Goal: Check status: Check status

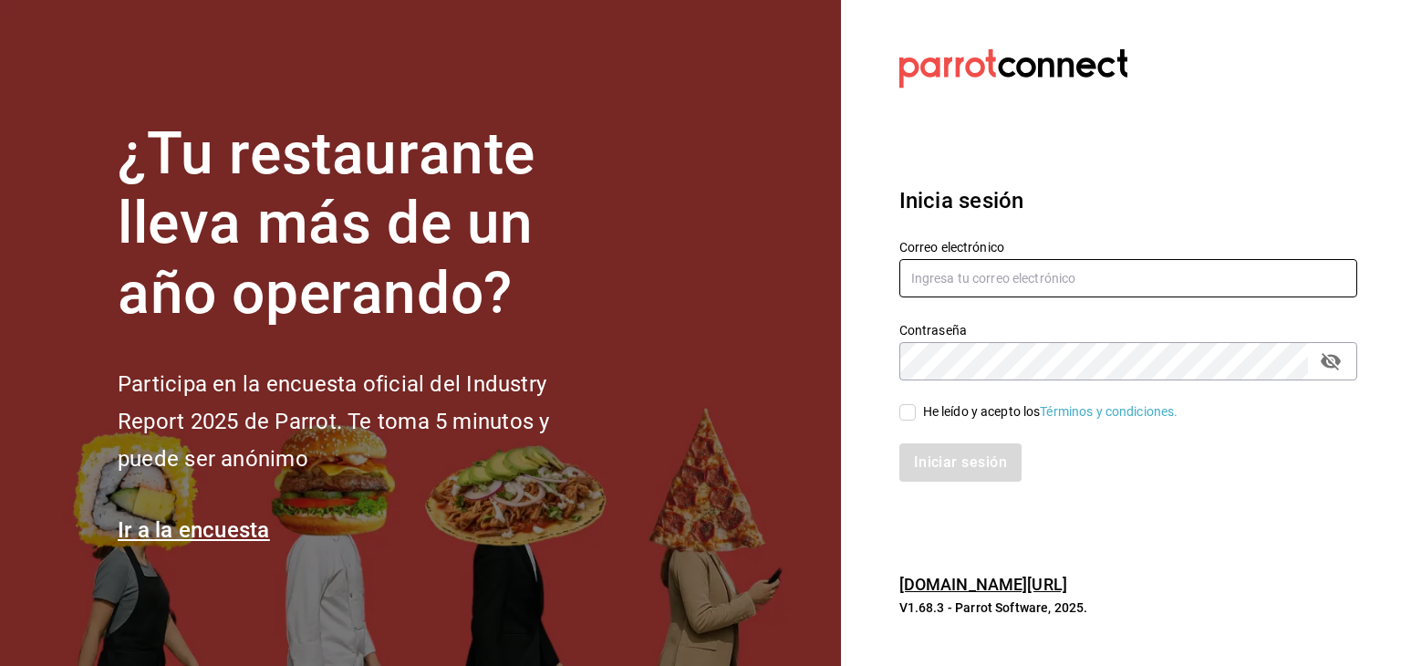
type input "[PERSON_NAME][EMAIL_ADDRESS][DOMAIN_NAME]"
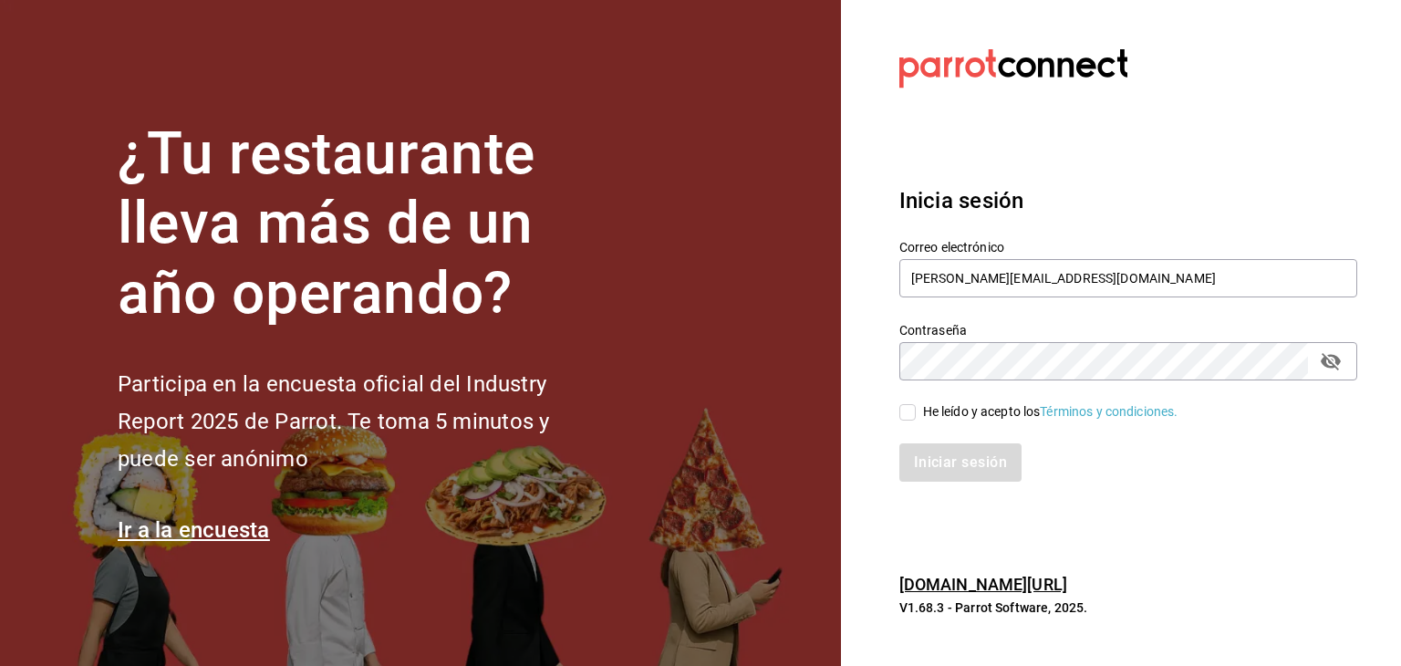
click at [905, 408] on input "He leído y acepto los Términos y condiciones." at bounding box center [907, 412] width 16 height 16
checkbox input "true"
click at [971, 458] on button "Iniciar sesión" at bounding box center [961, 462] width 124 height 38
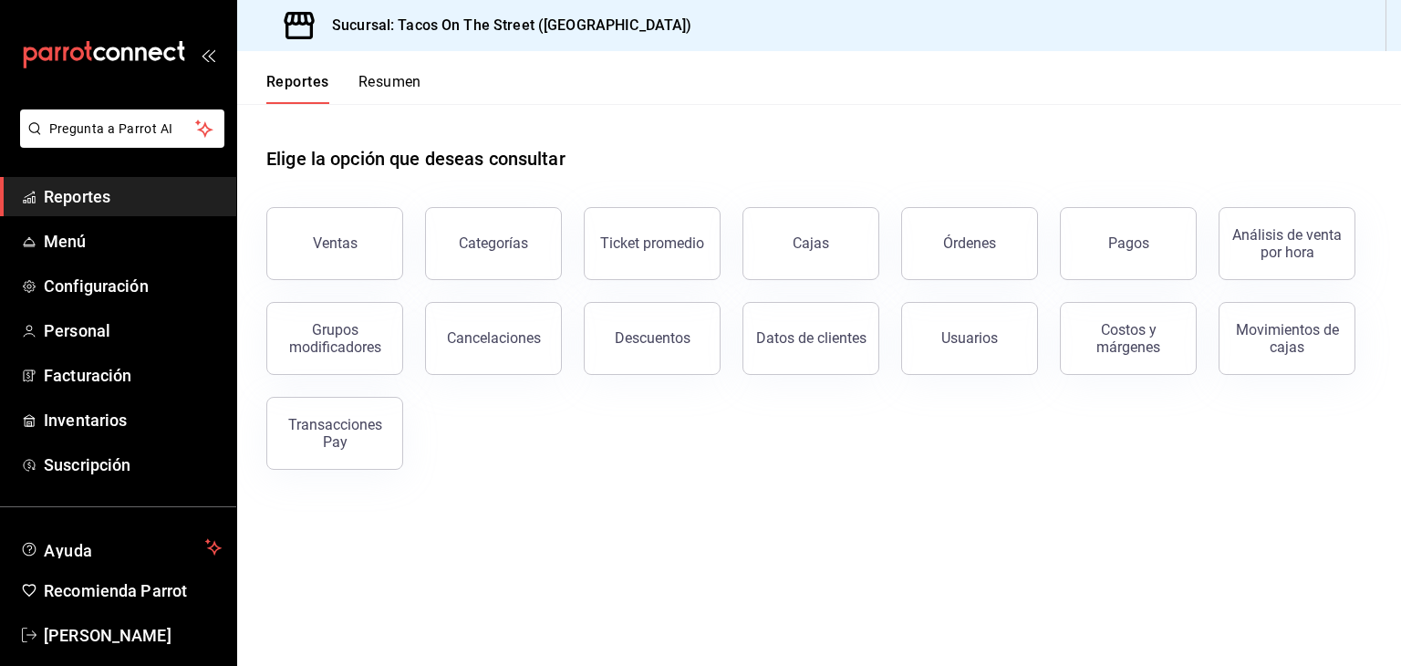
click at [393, 78] on button "Resumen" at bounding box center [390, 88] width 63 height 31
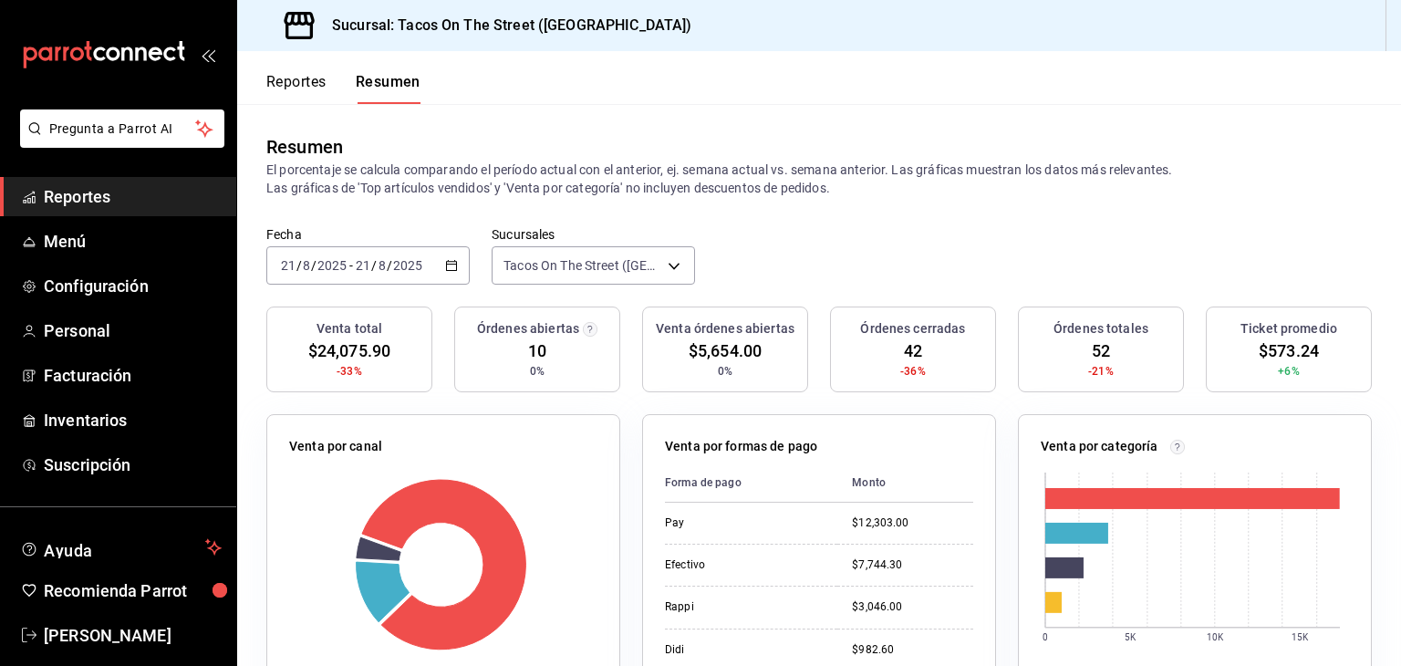
click at [313, 74] on button "Reportes" at bounding box center [296, 88] width 60 height 31
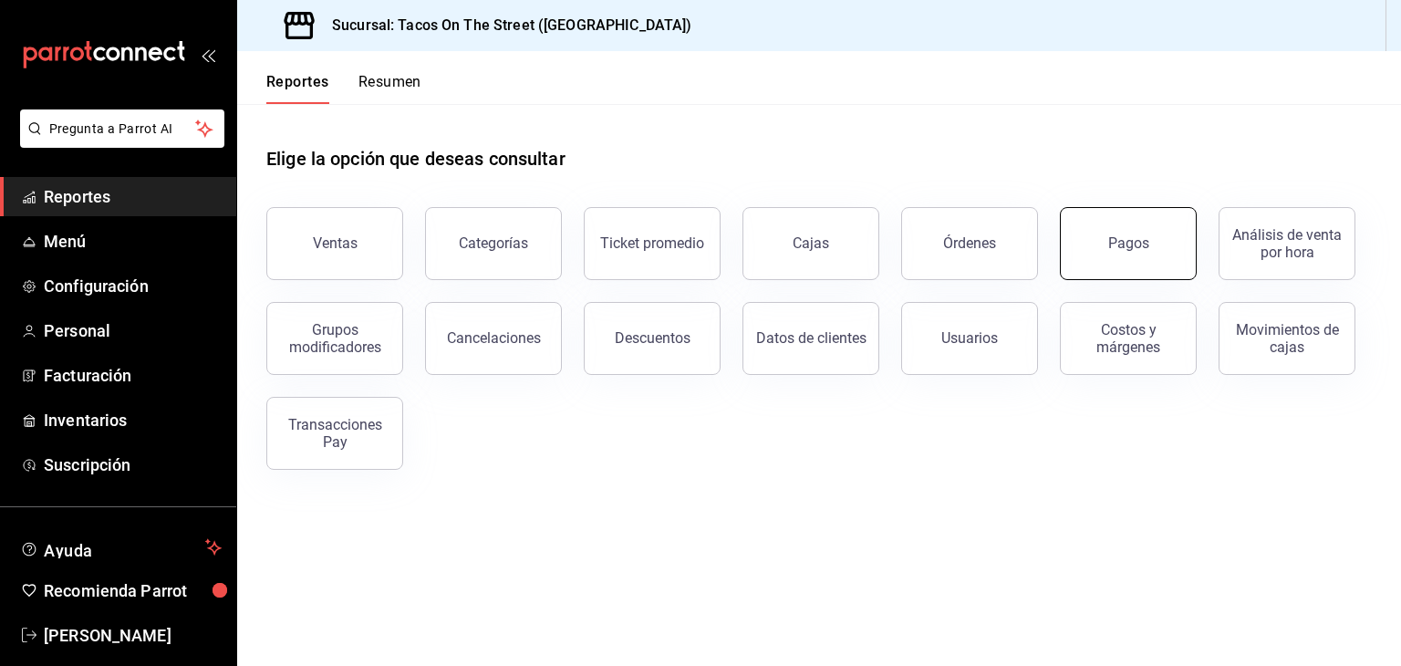
click at [1135, 268] on button "Pagos" at bounding box center [1128, 243] width 137 height 73
